Goal: Navigation & Orientation: Find specific page/section

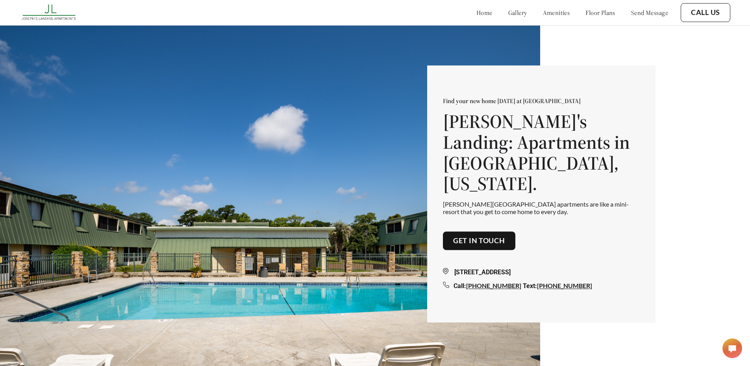
scroll to position [79, 0]
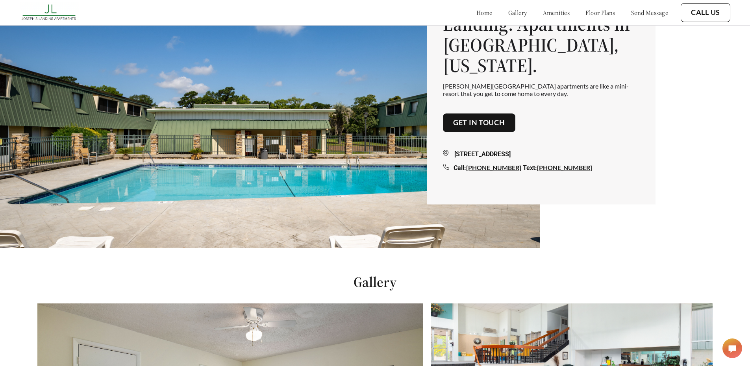
click at [599, 11] on link "floor plans" at bounding box center [601, 13] width 30 height 8
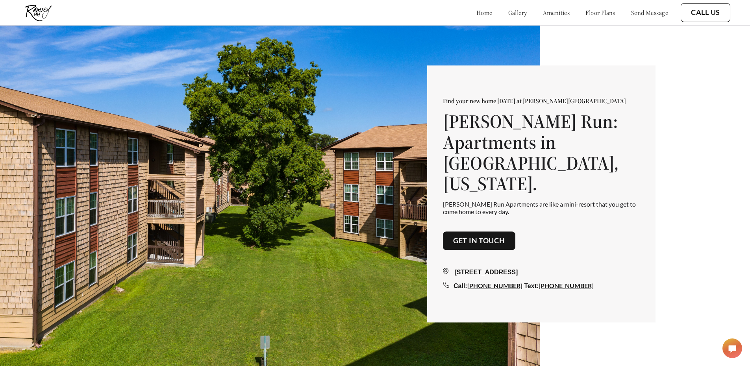
scroll to position [1027, 0]
click at [598, 15] on link "floor plans" at bounding box center [601, 13] width 30 height 8
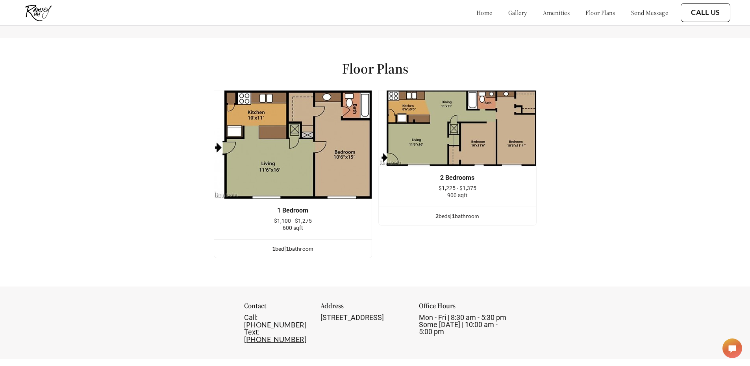
scroll to position [1027, 0]
